Goal: Transaction & Acquisition: Subscribe to service/newsletter

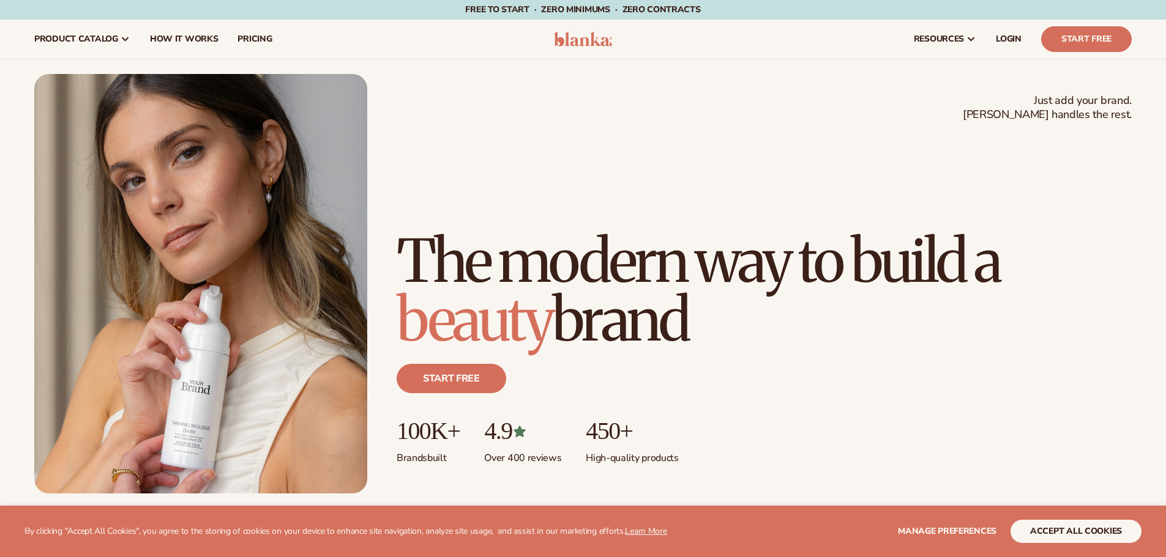
scroll to position [428, 0]
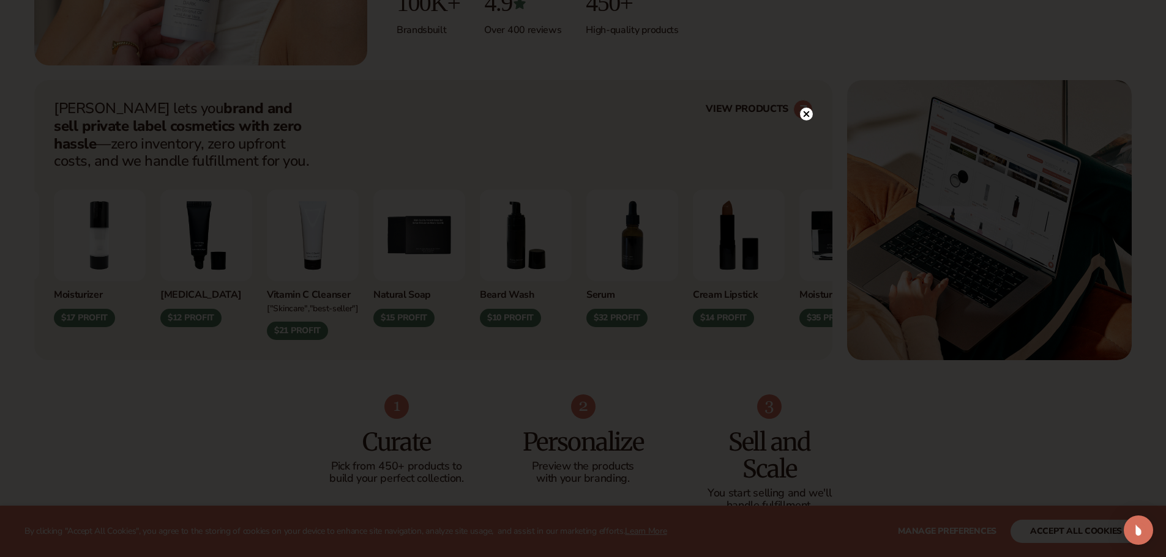
click at [808, 115] on circle at bounding box center [806, 114] width 13 height 13
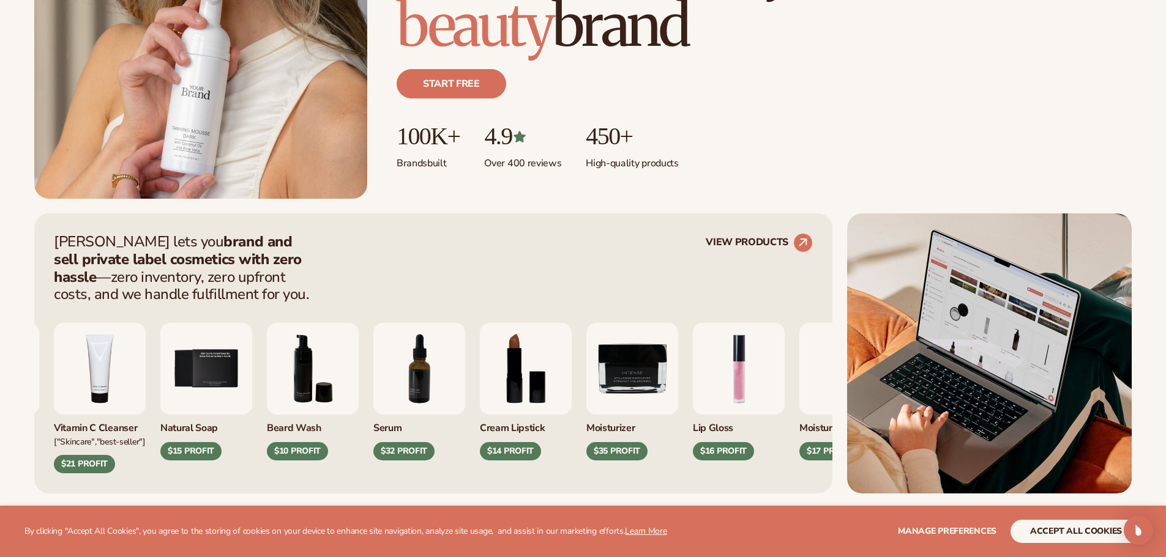
scroll to position [306, 0]
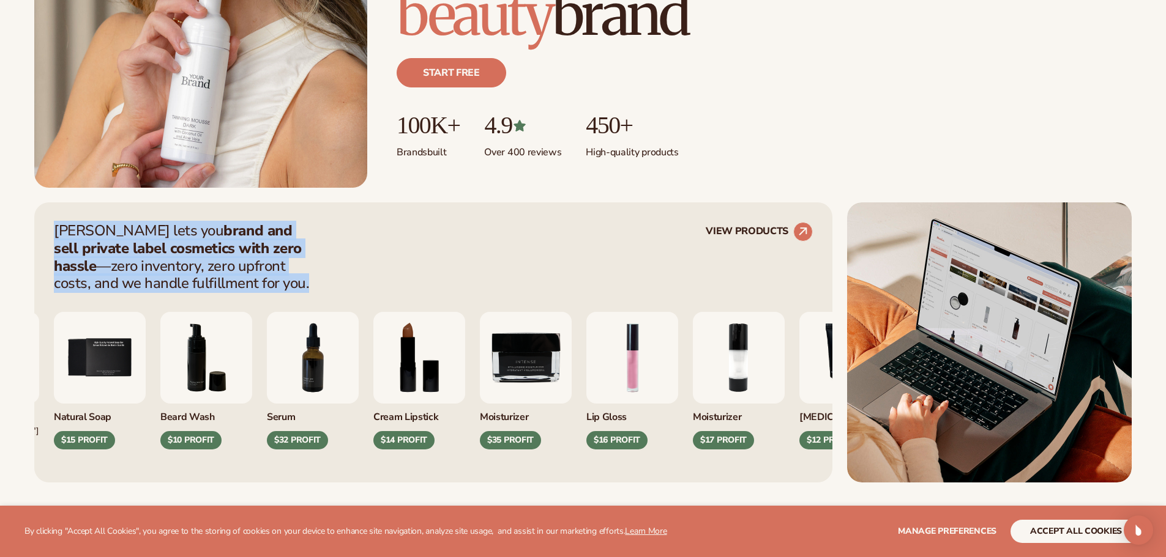
drag, startPoint x: 41, startPoint y: 225, endPoint x: 237, endPoint y: 278, distance: 202.9
click at [237, 278] on div "[PERSON_NAME] lets you brand and sell private label cosmetics with zero hassle …" at bounding box center [433, 343] width 798 height 280
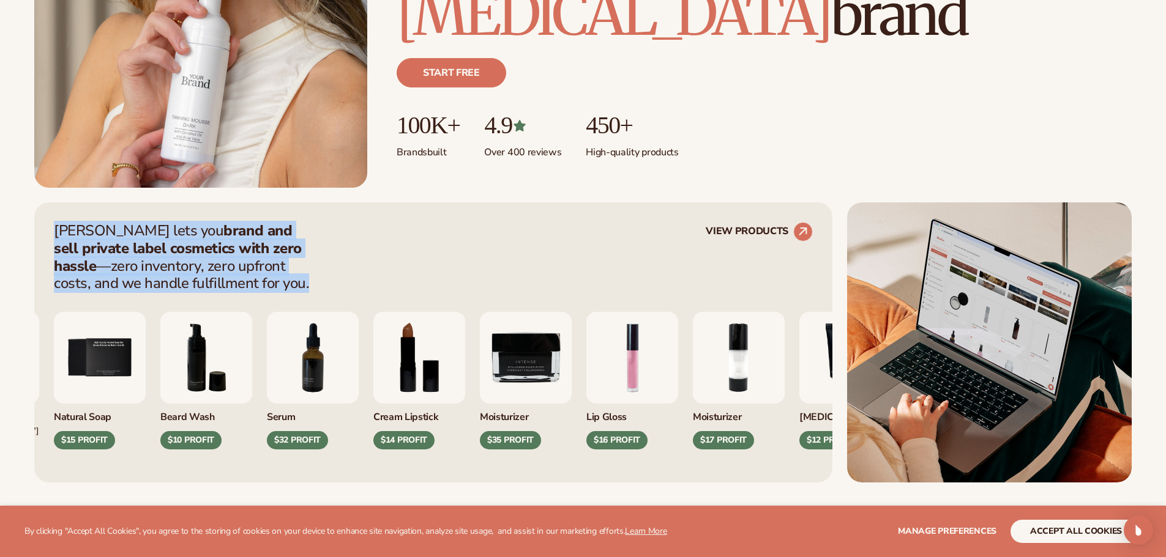
copy p "Blanka lets you brand and sell private label cosmetics with zero hassle —zero i…"
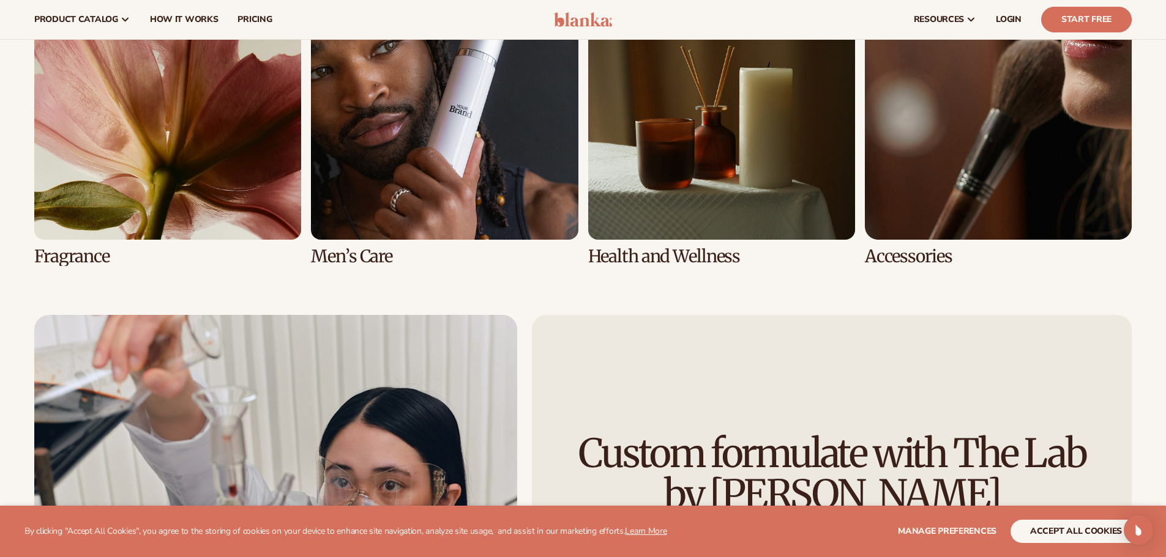
scroll to position [2876, 0]
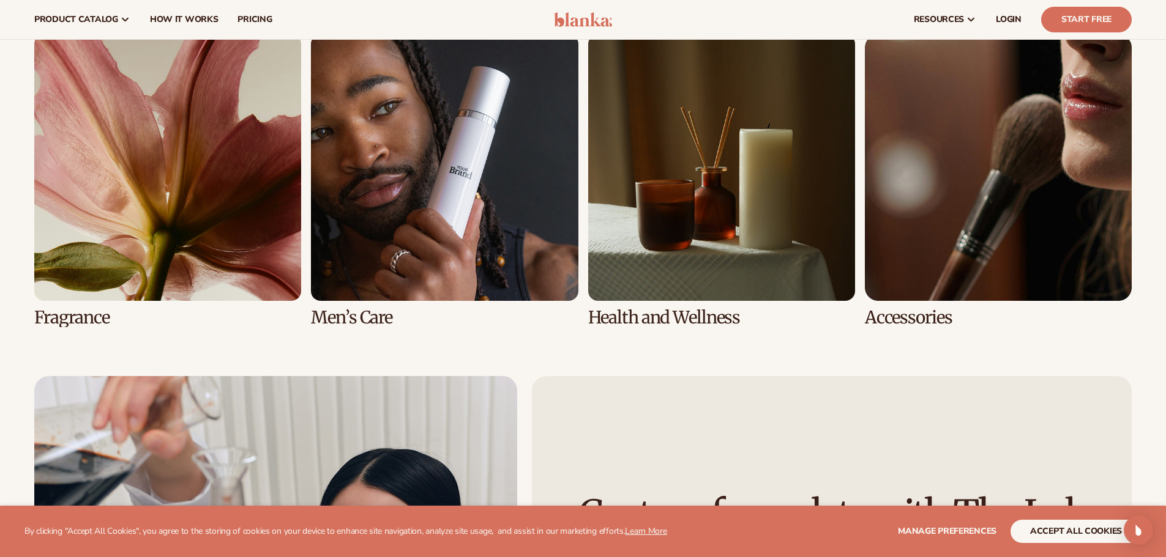
click at [947, 245] on link "8 / 8" at bounding box center [998, 180] width 267 height 293
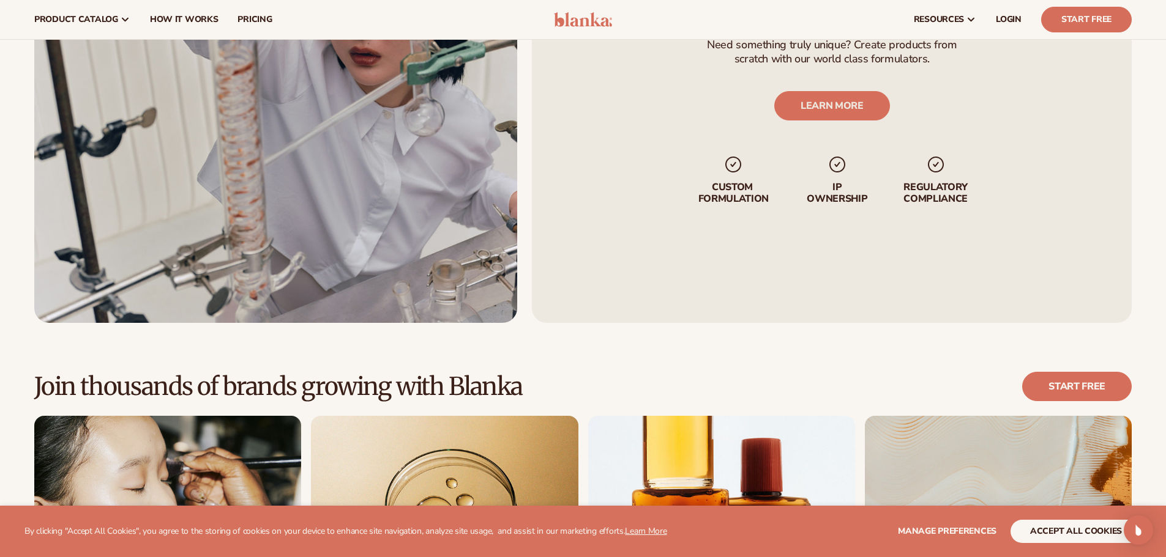
scroll to position [2998, 0]
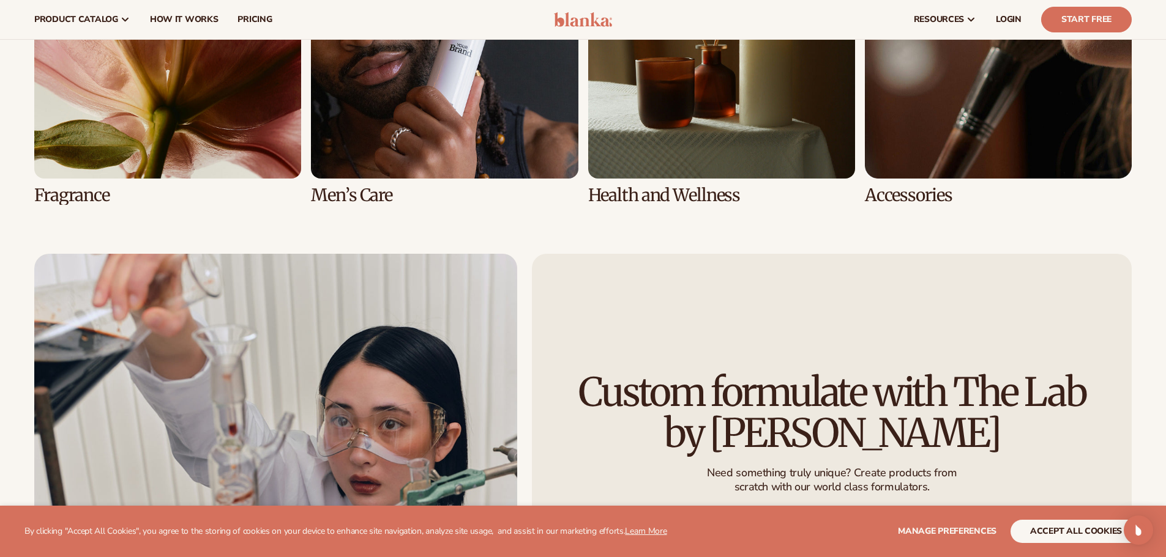
click at [871, 100] on link "8 / 8" at bounding box center [998, 58] width 267 height 293
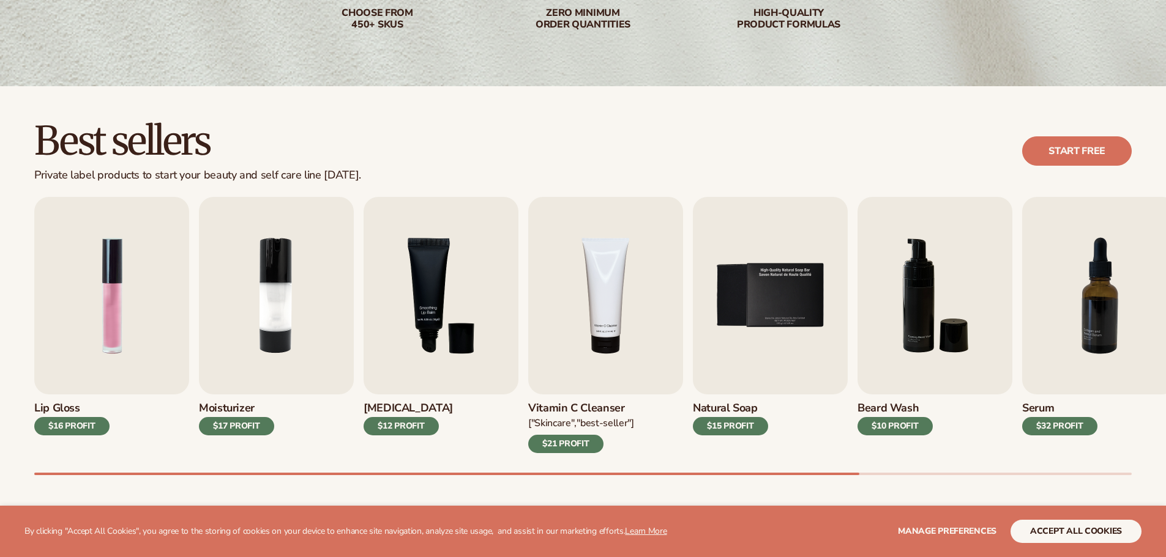
scroll to position [245, 0]
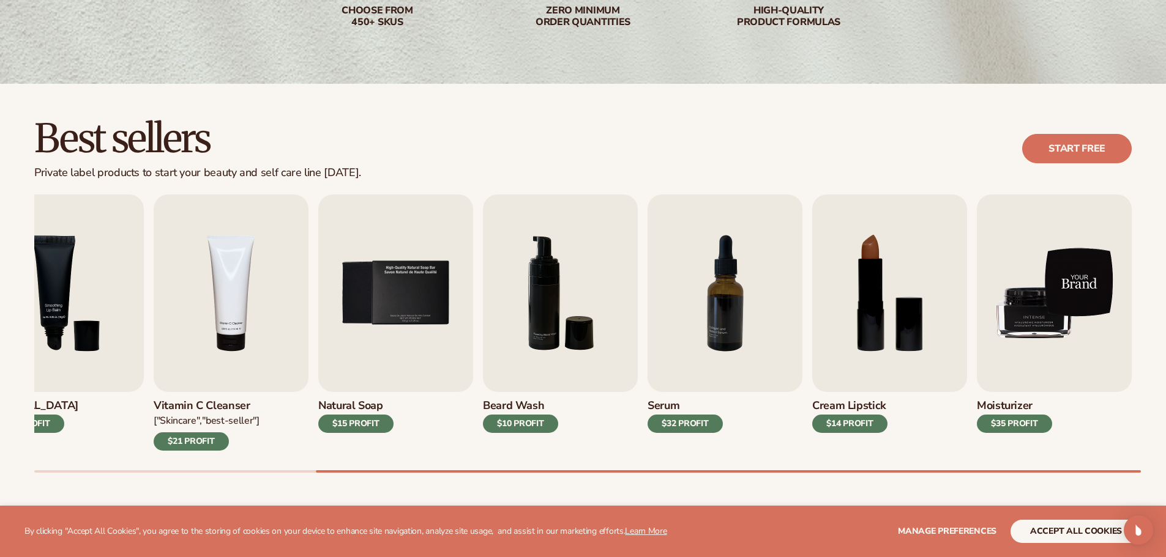
click at [1013, 313] on img "9 / 9" at bounding box center [1053, 294] width 155 height 198
click at [1012, 309] on img "9 / 9" at bounding box center [1053, 294] width 155 height 198
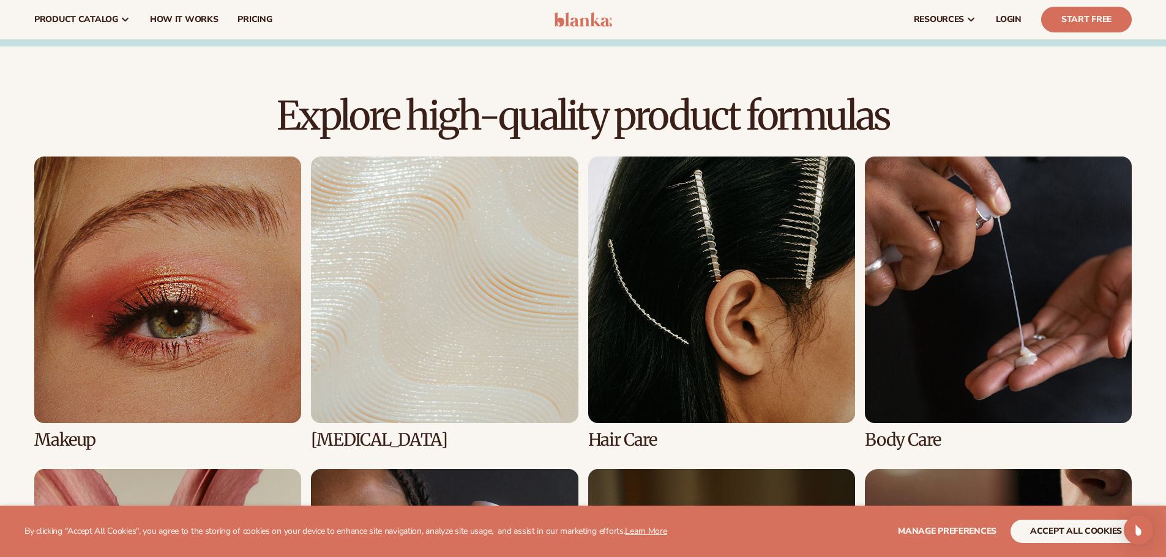
scroll to position [338, 0]
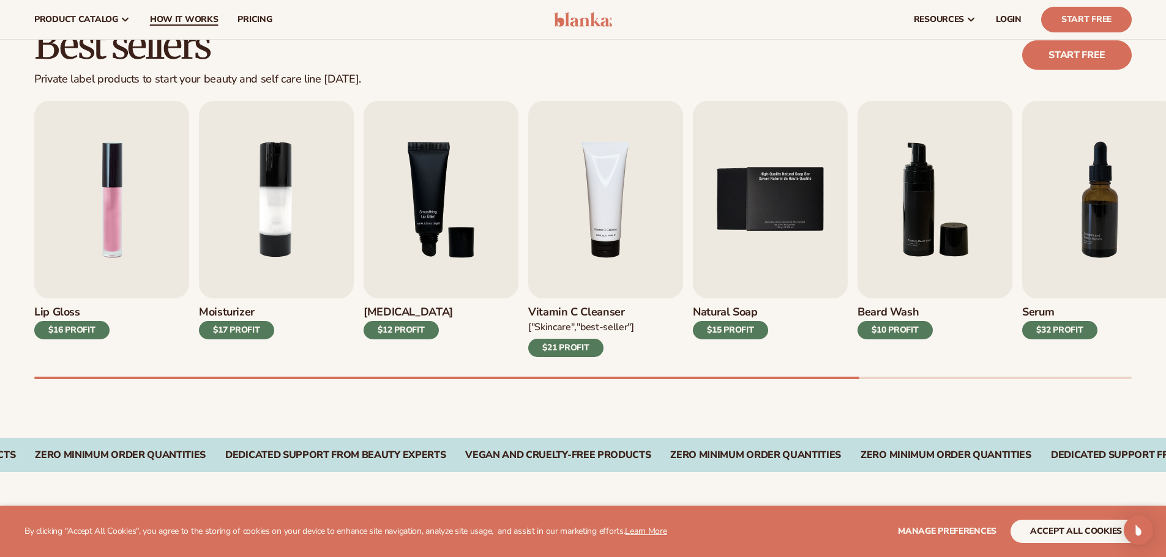
click at [183, 20] on span "How It Works" at bounding box center [184, 20] width 69 height 10
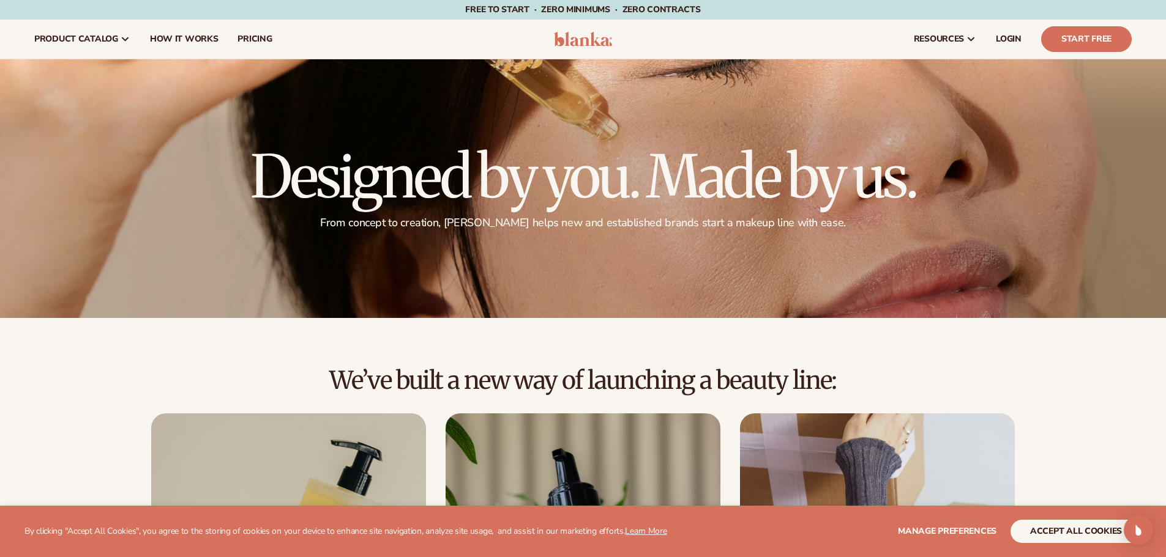
click at [34, 15] on div "Free to start · ZERO minimums · ZERO contracts · Free to start · ZERO minimums …" at bounding box center [583, 10] width 1104 height 20
click at [578, 39] on img at bounding box center [583, 39] width 58 height 15
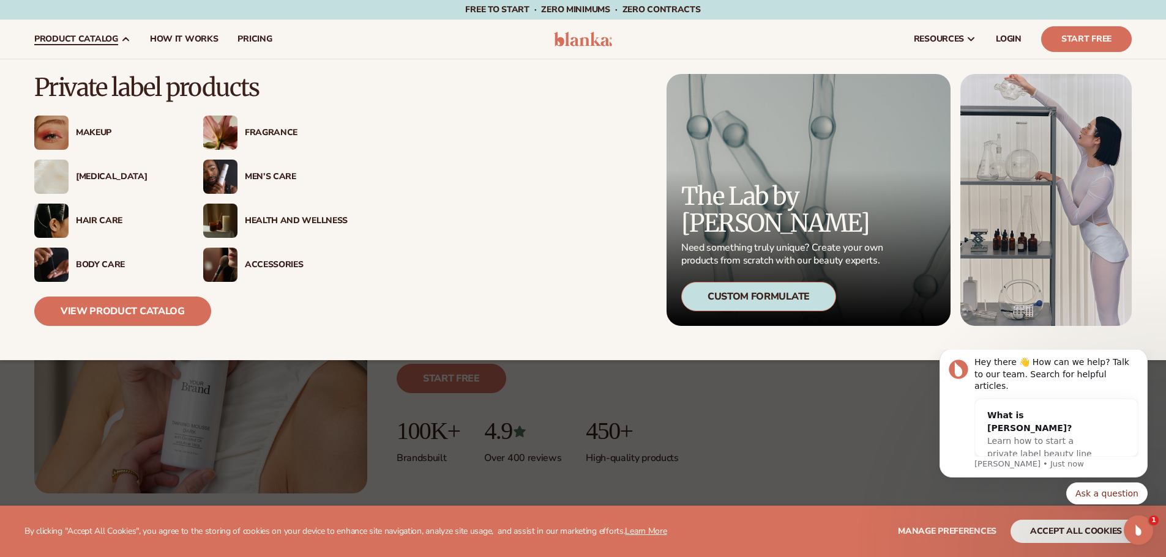
click at [65, 132] on img at bounding box center [51, 133] width 34 height 34
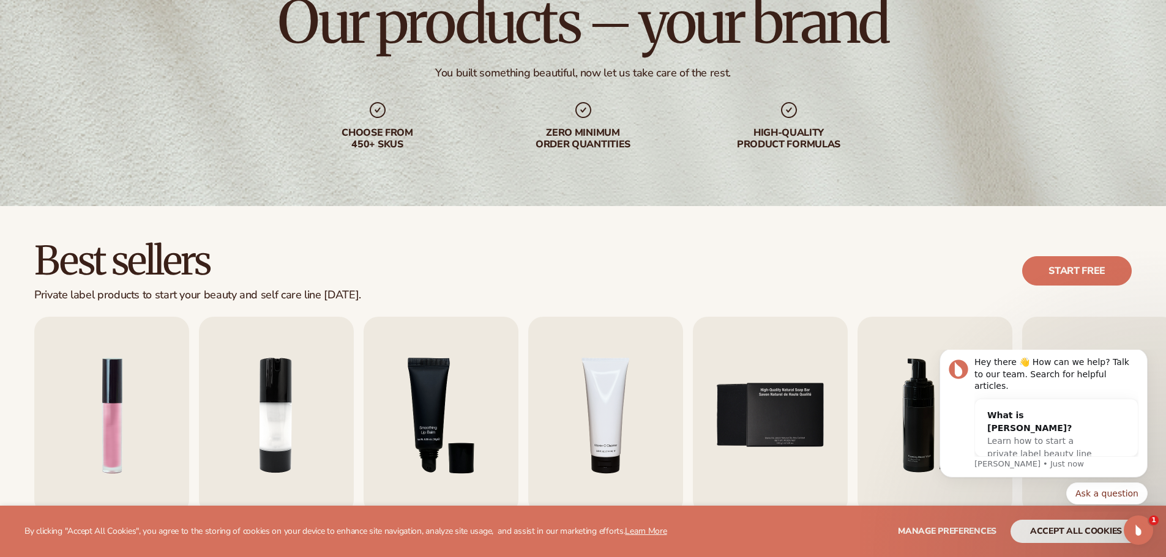
scroll to position [245, 0]
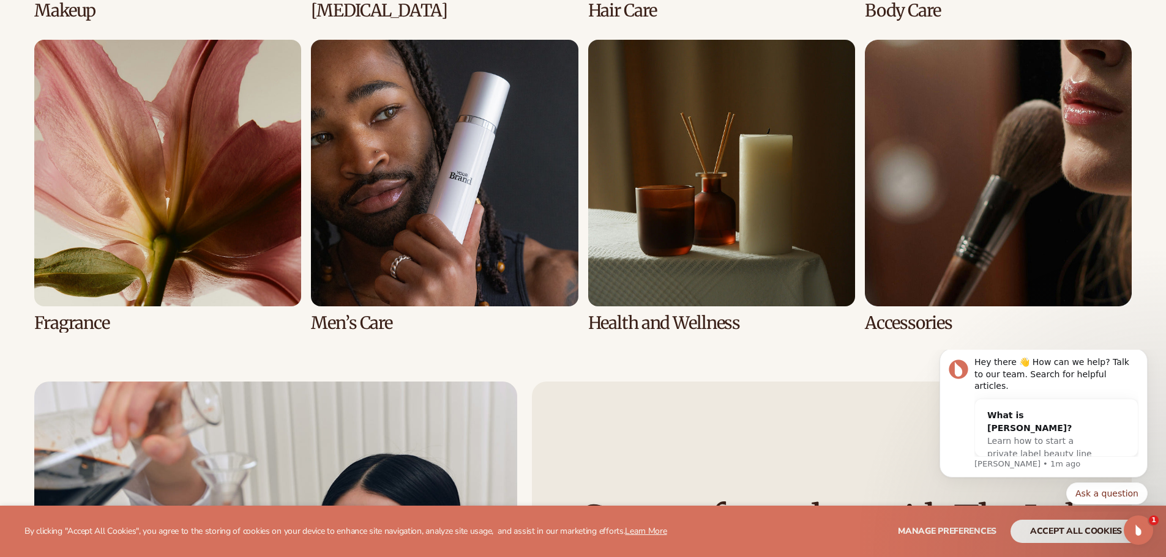
scroll to position [2876, 0]
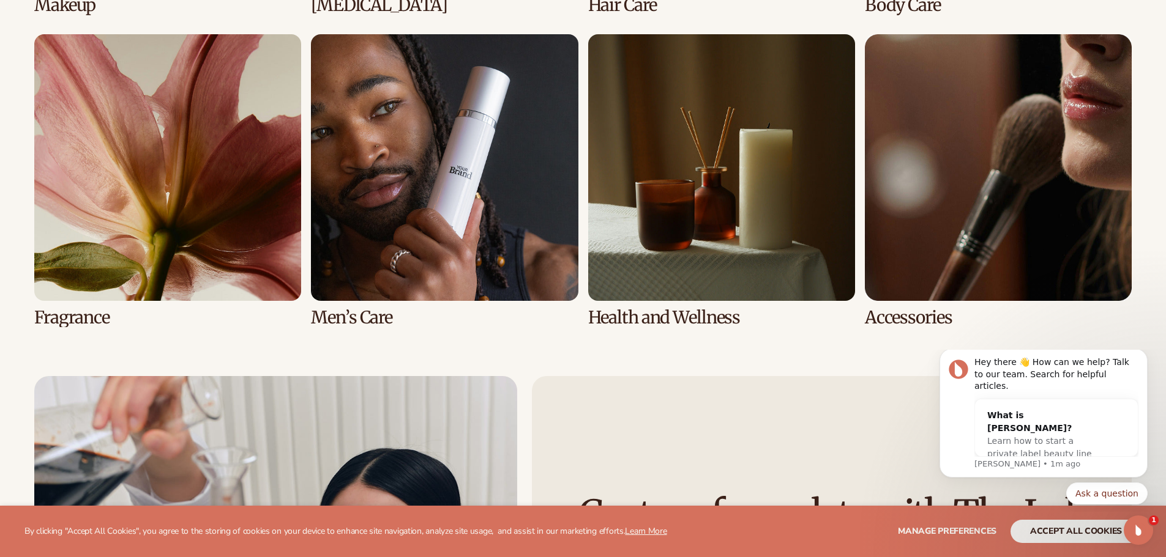
click at [1036, 255] on link "8 / 8" at bounding box center [998, 180] width 267 height 293
click at [887, 320] on link "8 / 8" at bounding box center [998, 180] width 267 height 293
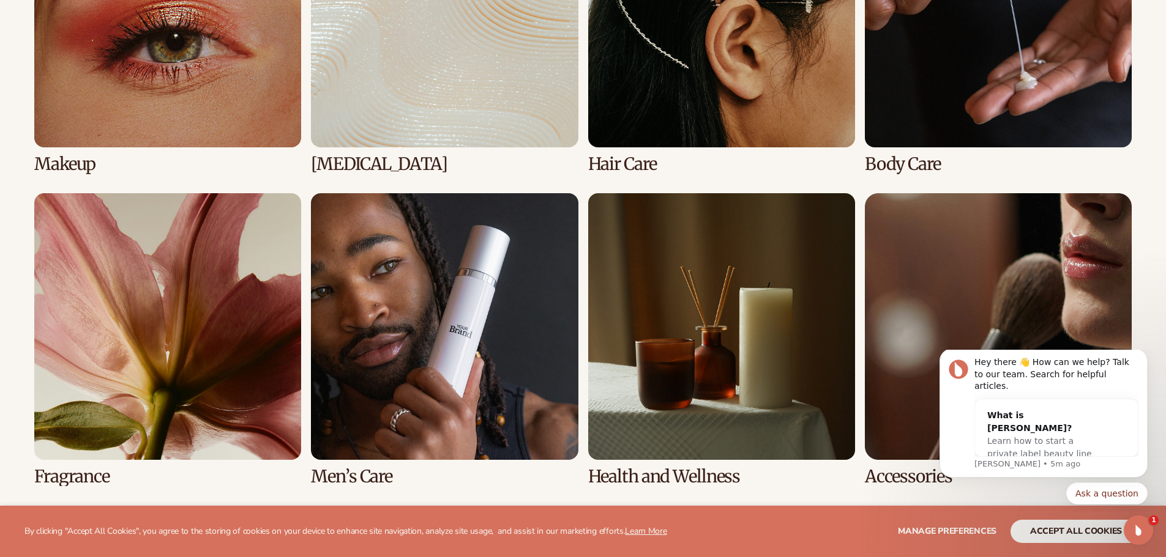
scroll to position [1224, 0]
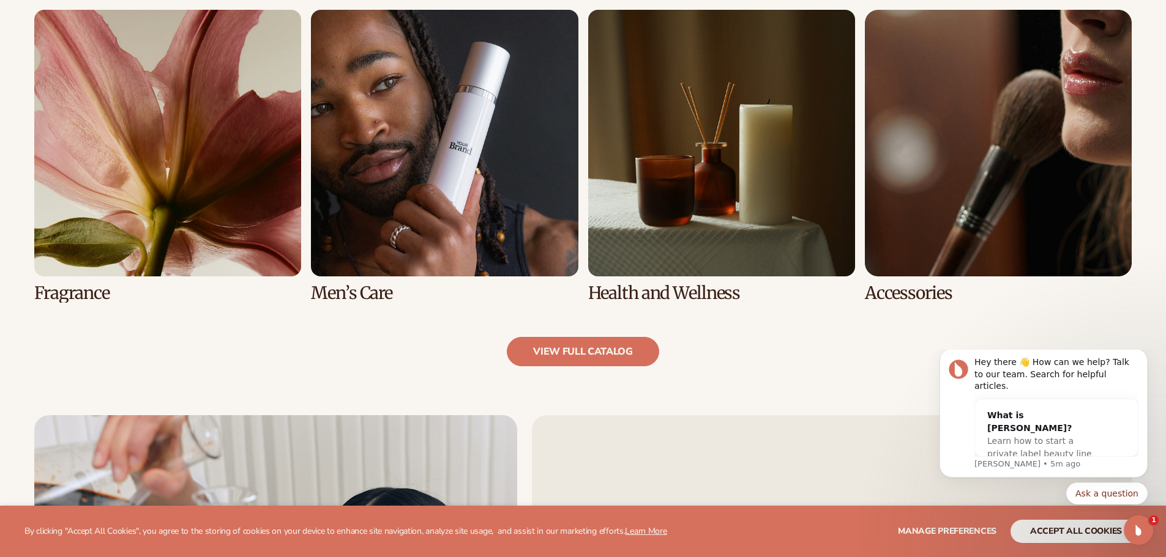
click at [988, 225] on link "8 / 8" at bounding box center [998, 156] width 267 height 293
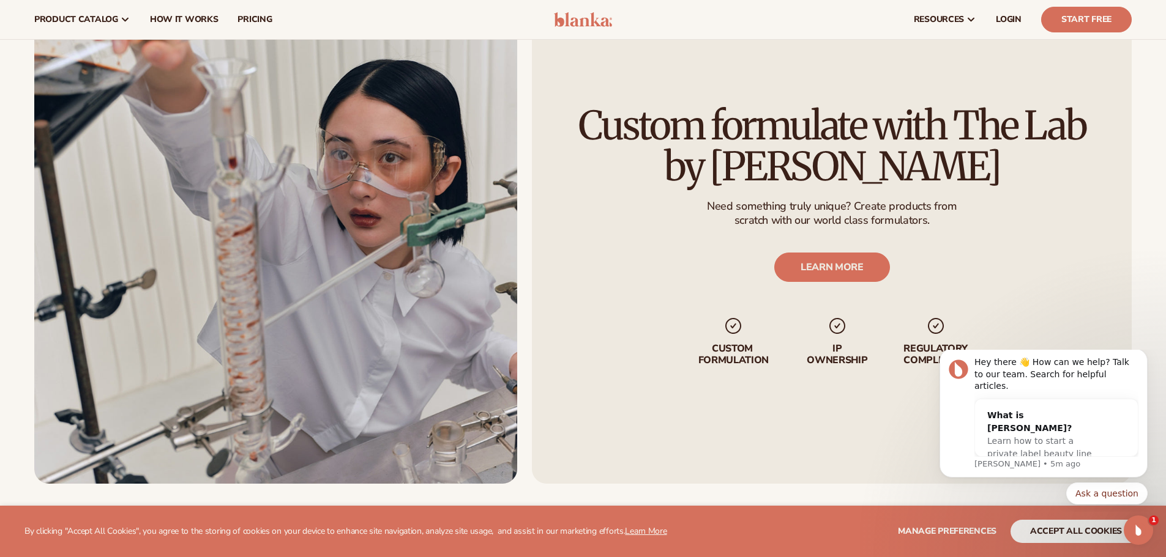
scroll to position [1346, 0]
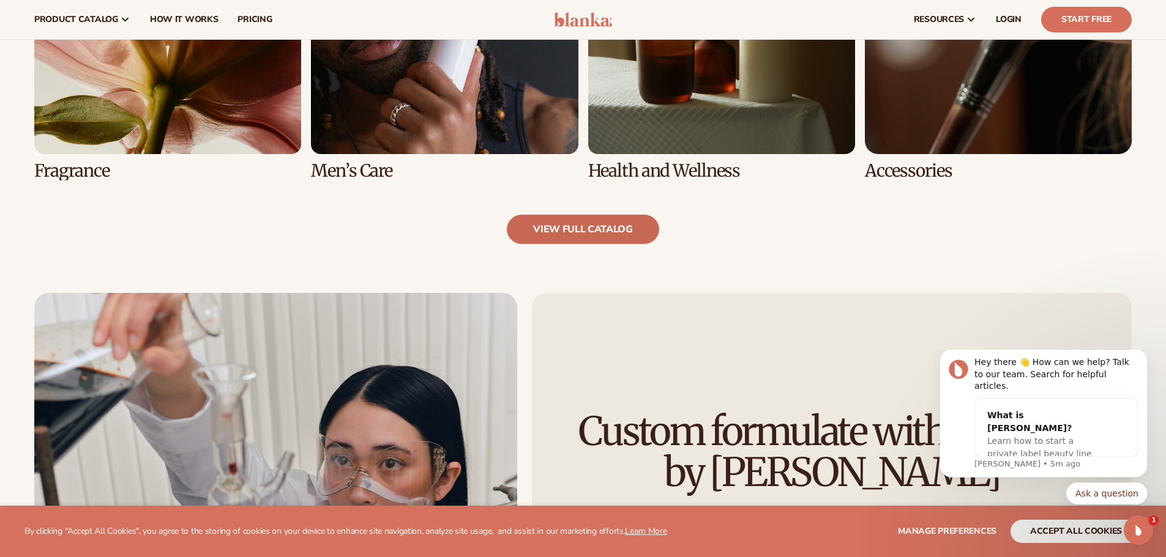
click at [557, 231] on link "view full catalog" at bounding box center [583, 229] width 152 height 29
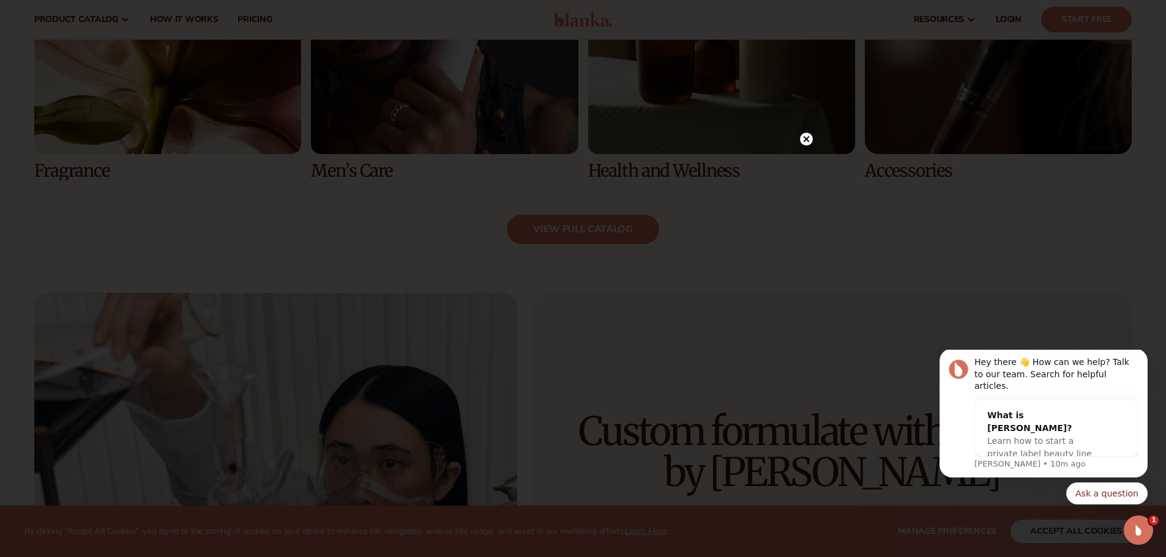
click at [801, 143] on circle at bounding box center [806, 139] width 13 height 13
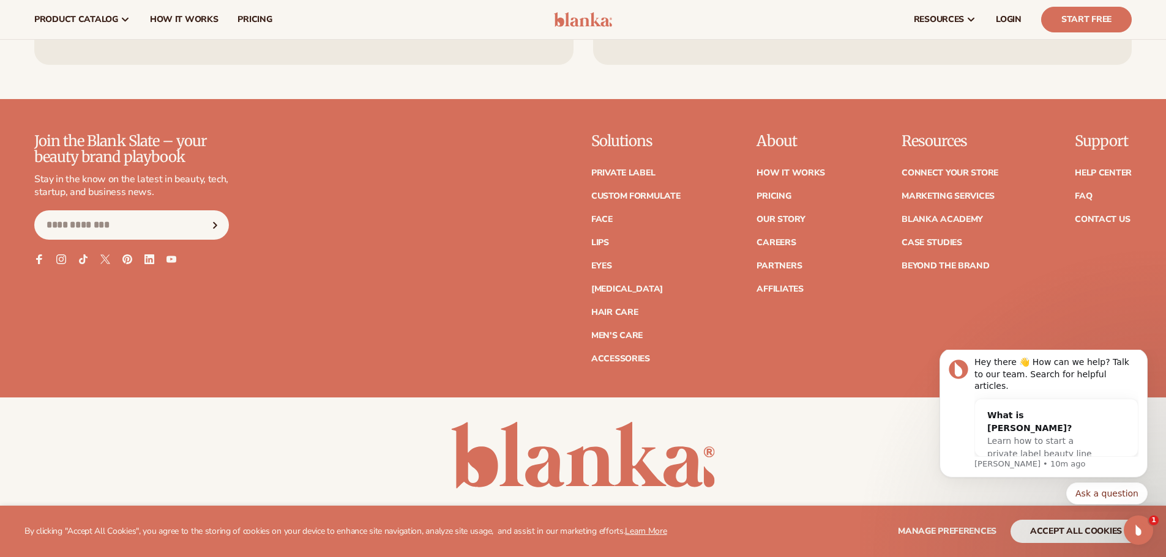
scroll to position [2357, 0]
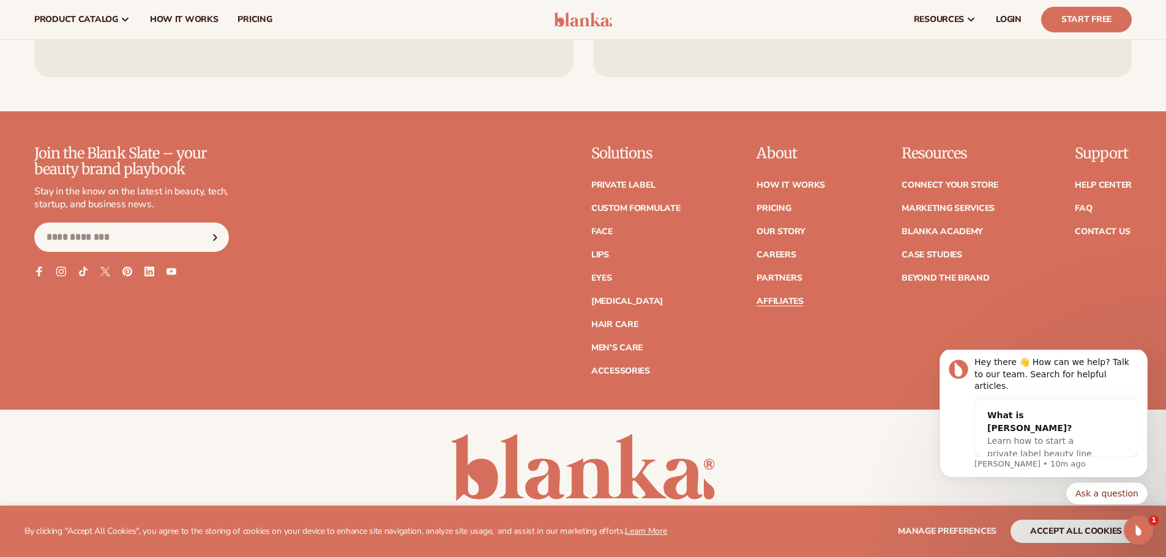
click at [766, 303] on link "Affiliates" at bounding box center [779, 301] width 46 height 9
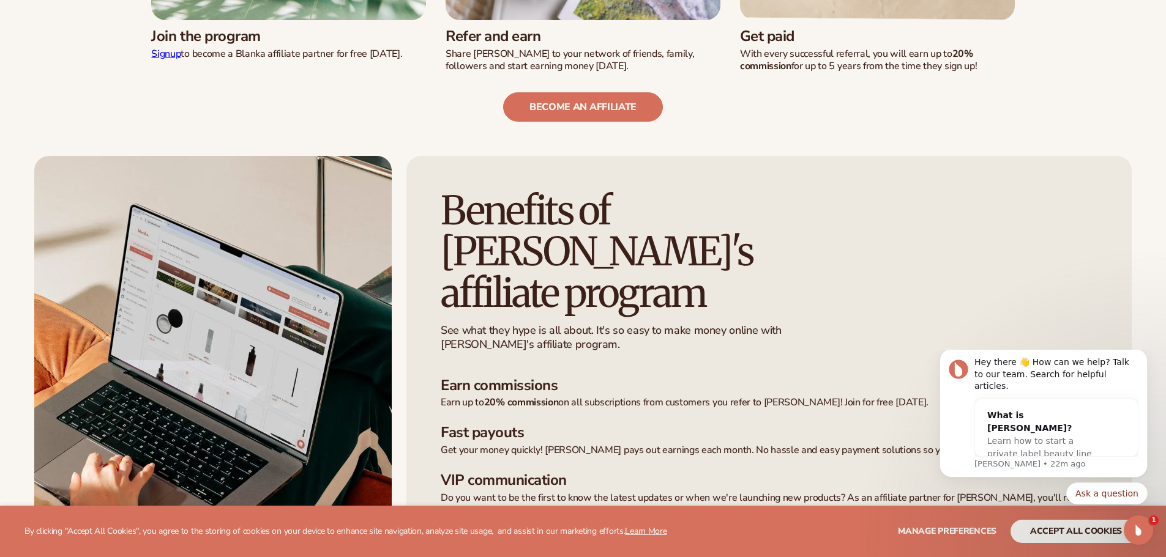
scroll to position [852, 0]
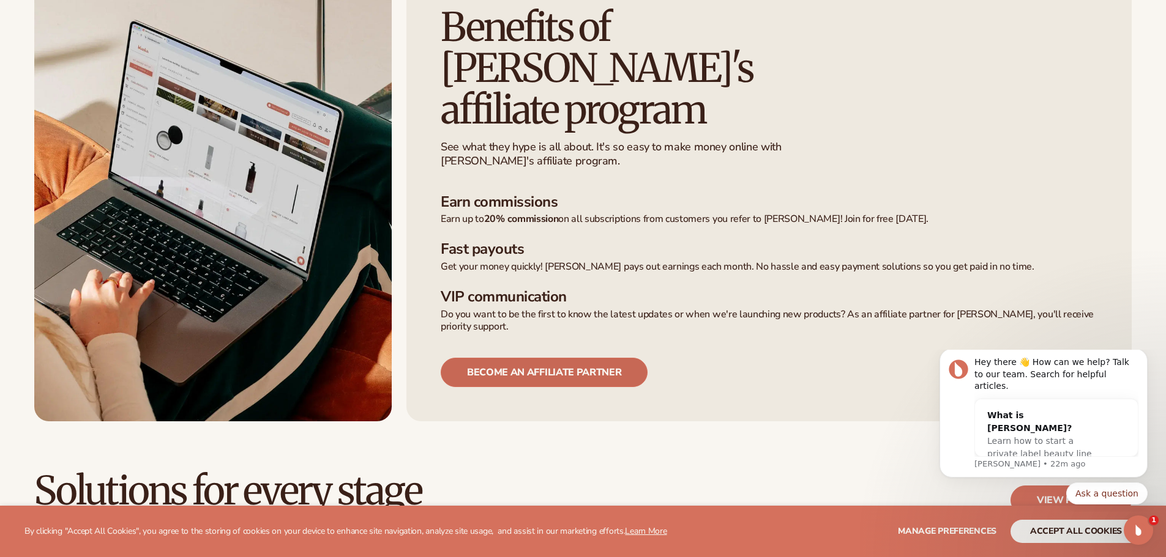
click at [493, 358] on link "Become an affiliate partner" at bounding box center [544, 372] width 207 height 29
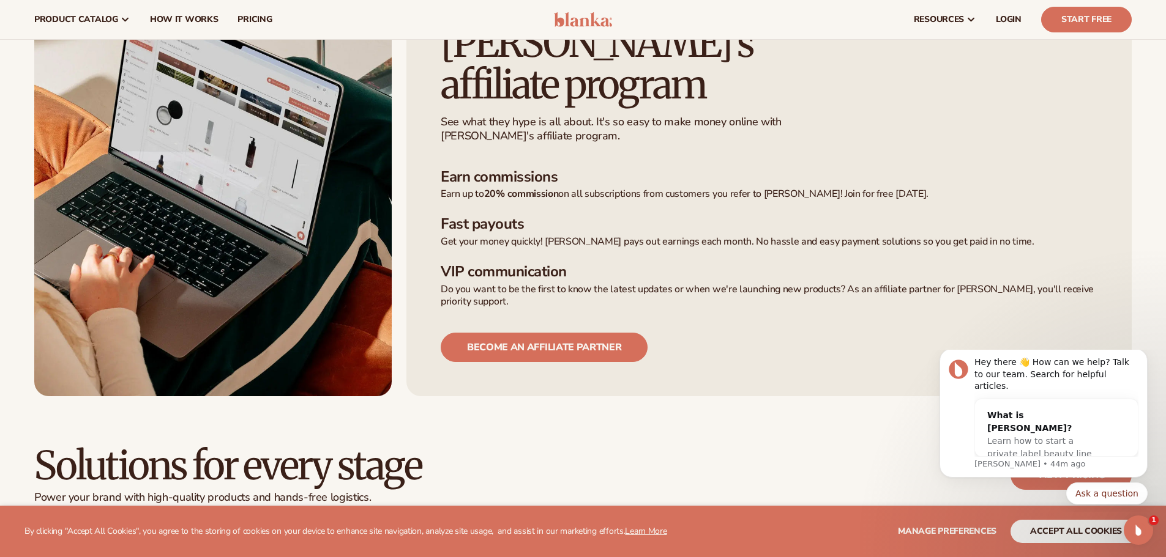
scroll to position [852, 0]
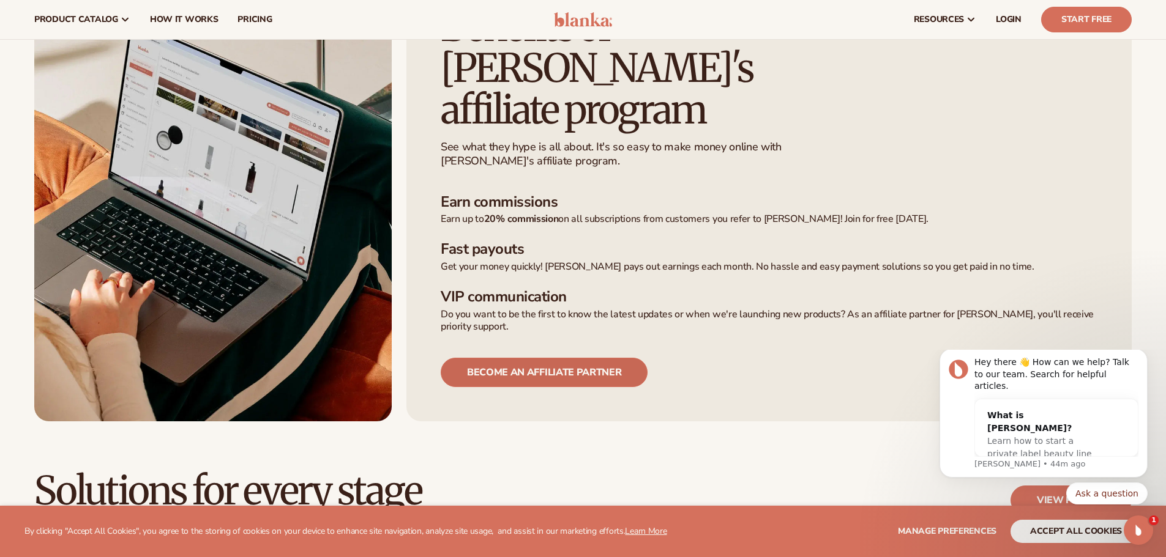
click at [504, 358] on link "Become an affiliate partner" at bounding box center [544, 372] width 207 height 29
